Goal: Information Seeking & Learning: Learn about a topic

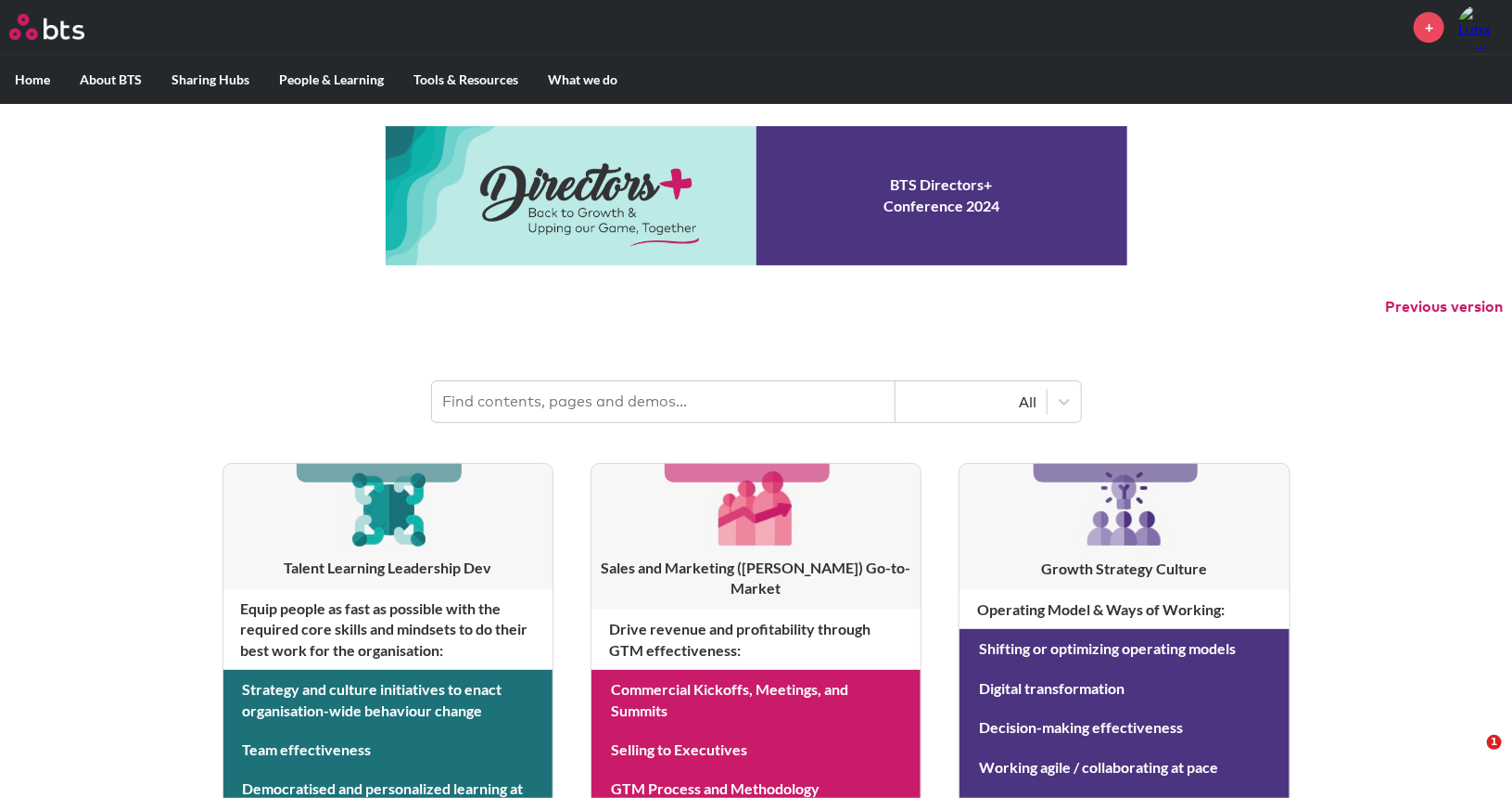
click at [491, 411] on input "text" at bounding box center [664, 402] width 463 height 41
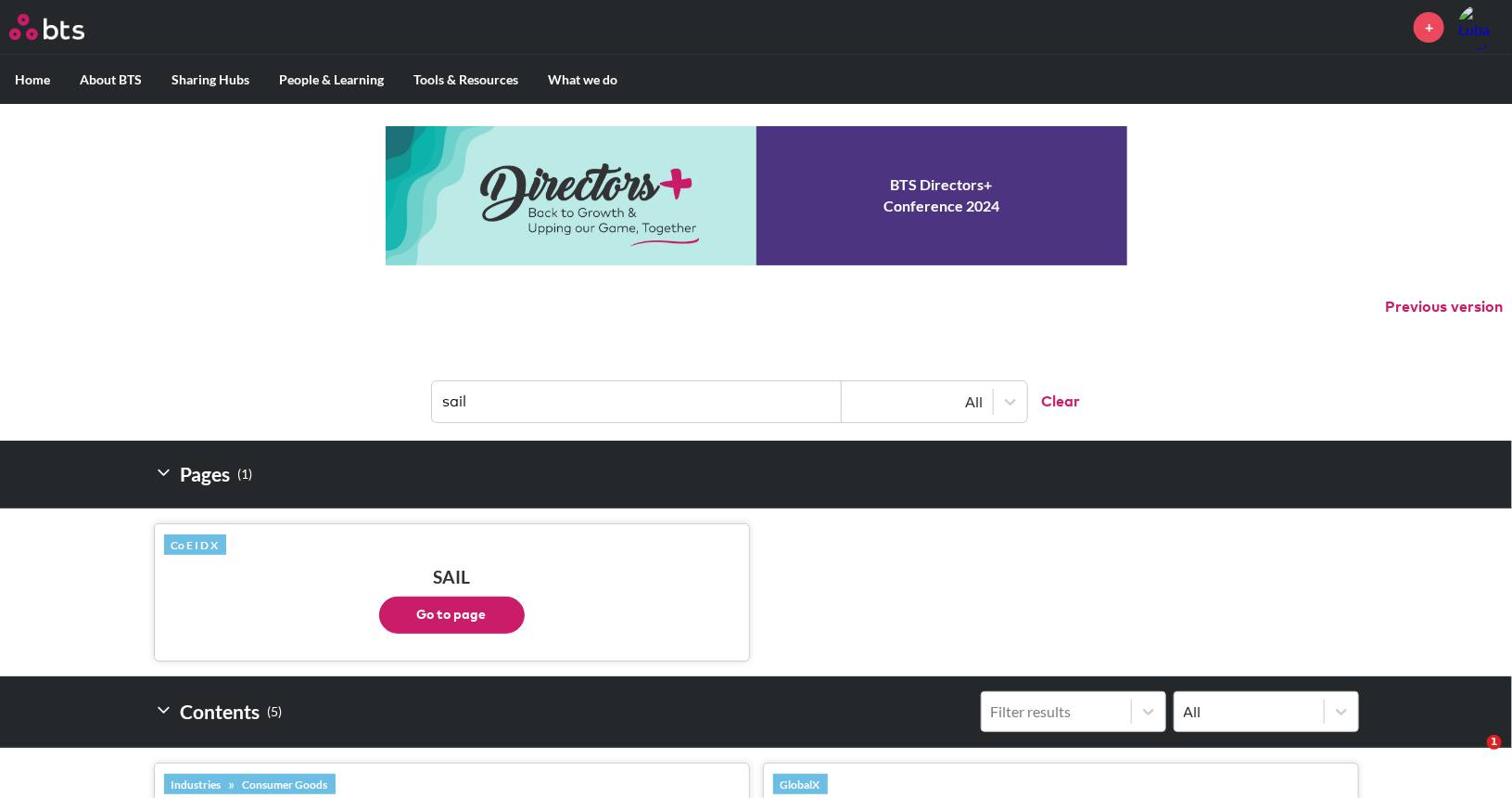
type input "sail"
click at [475, 589] on p "Go to page" at bounding box center [452, 609] width 576 height 46
click at [475, 619] on button "Go to page" at bounding box center [452, 615] width 146 height 37
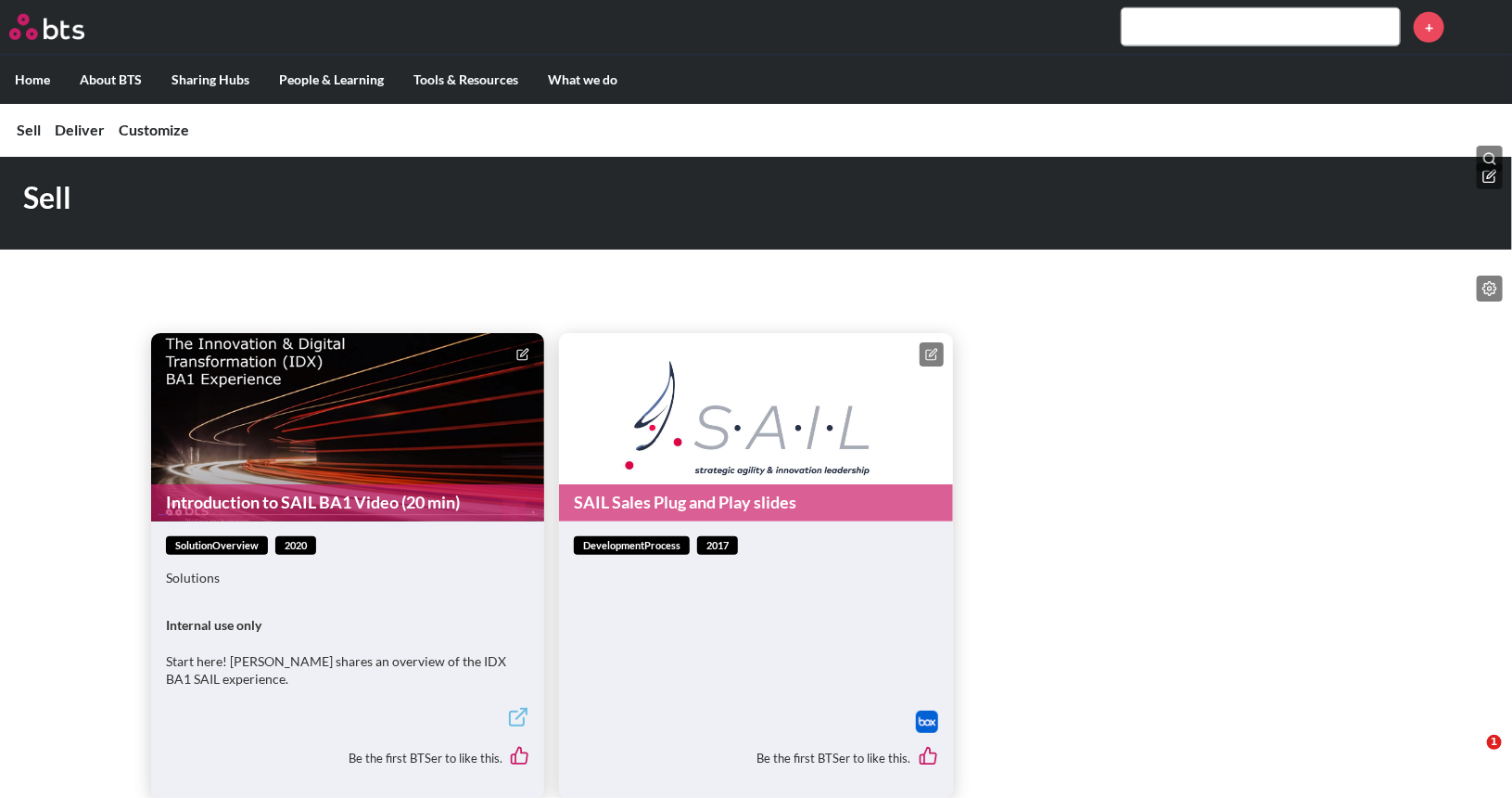
scroll to position [657, 0]
click at [85, 512] on div "Introduction to SAIL BA1 Video (20 min) solutionOverview 2020 Solutions Interna…" at bounding box center [756, 532] width 1512 height 533
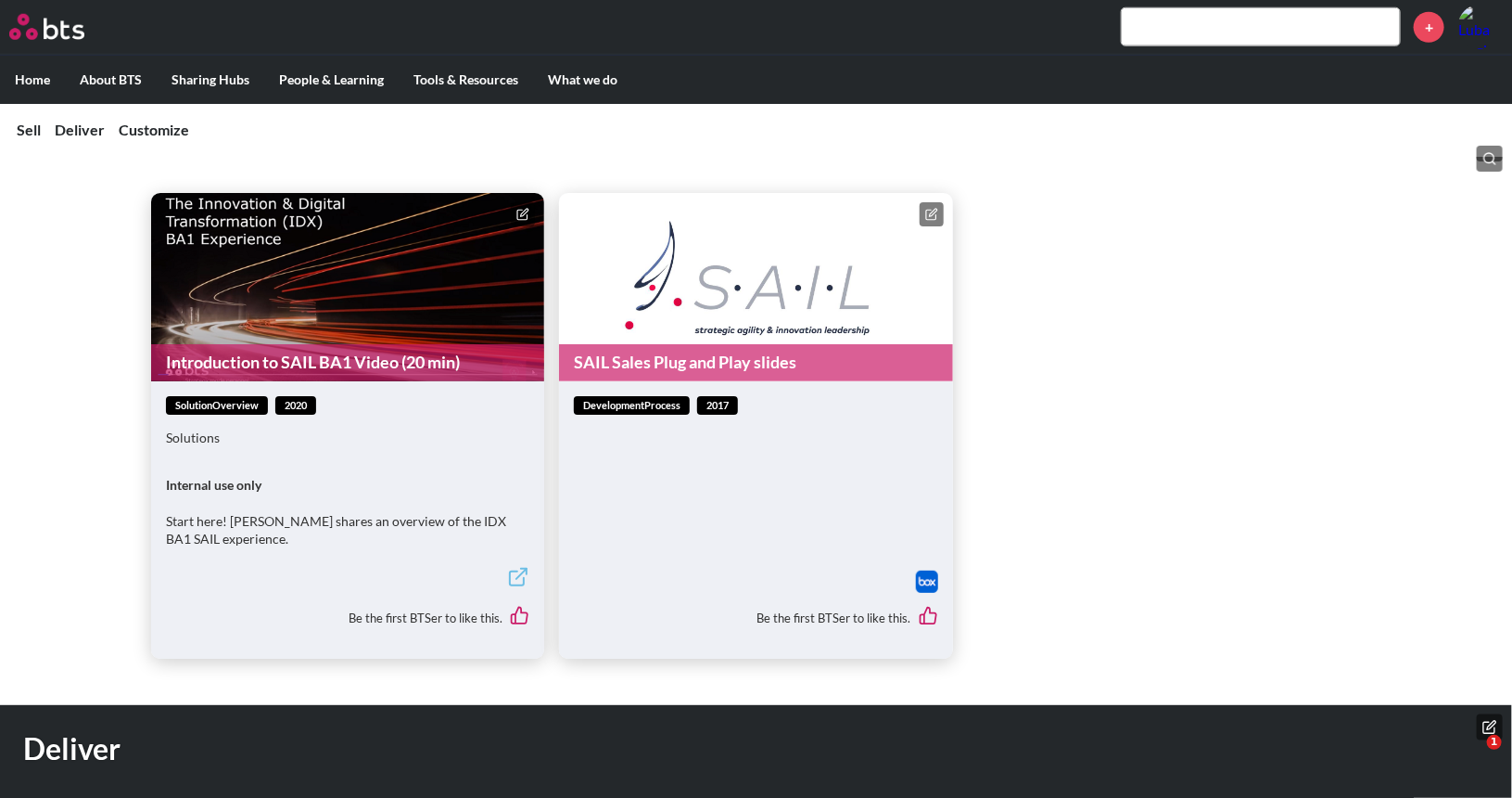
scroll to position [796, 0]
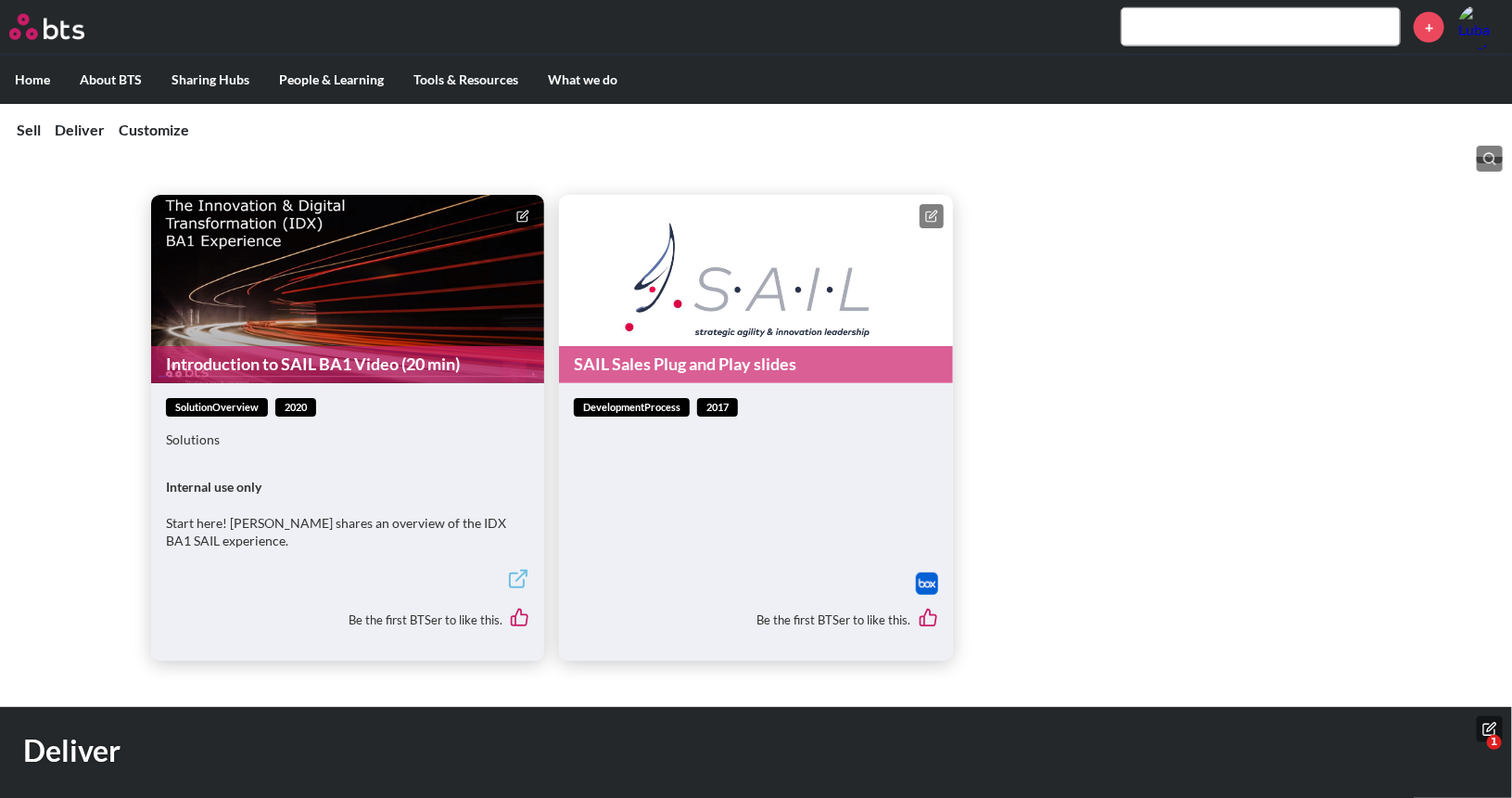
click at [632, 380] on link "SAIL Sales Plug and Play slides" at bounding box center [756, 364] width 393 height 36
